Goal: Information Seeking & Learning: Find specific fact

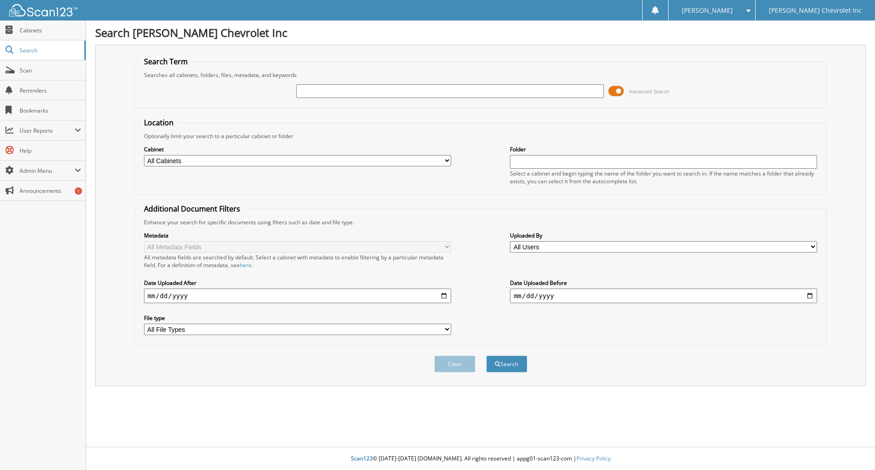
drag, startPoint x: 399, startPoint y: 92, endPoint x: 410, endPoint y: 98, distance: 13.1
click at [399, 92] on input "text" at bounding box center [449, 91] width 307 height 14
type input "vonzittwitz"
click at [487, 356] on button "Search" at bounding box center [507, 364] width 41 height 17
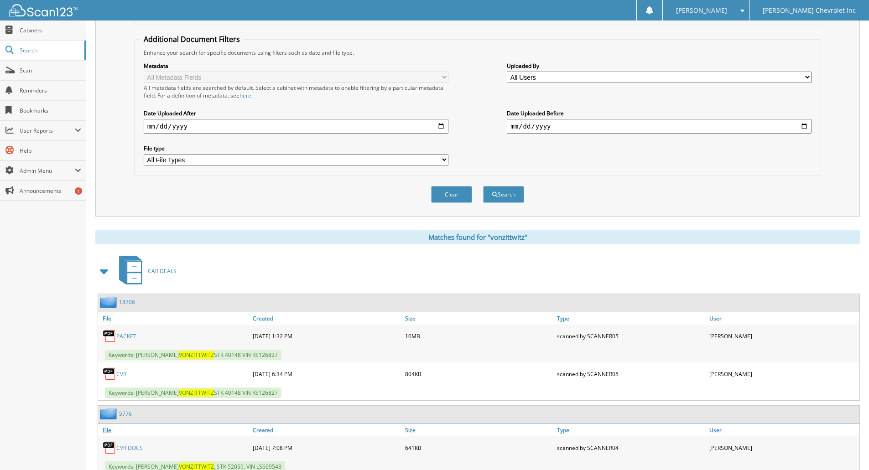
scroll to position [319, 0]
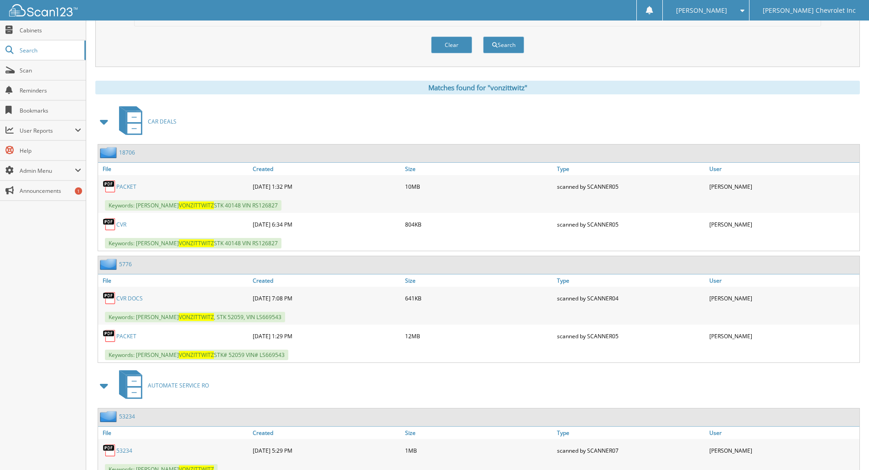
click at [125, 186] on link "PACKET" at bounding box center [126, 187] width 20 height 8
